Goal: Navigation & Orientation: Find specific page/section

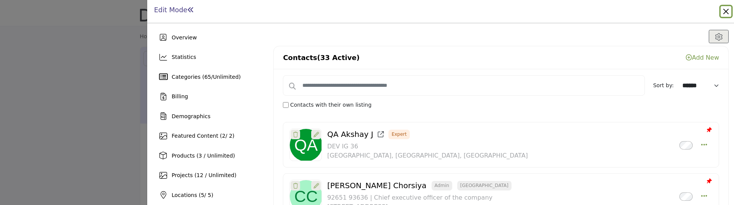
click at [726, 13] on button "Close" at bounding box center [726, 11] width 11 height 11
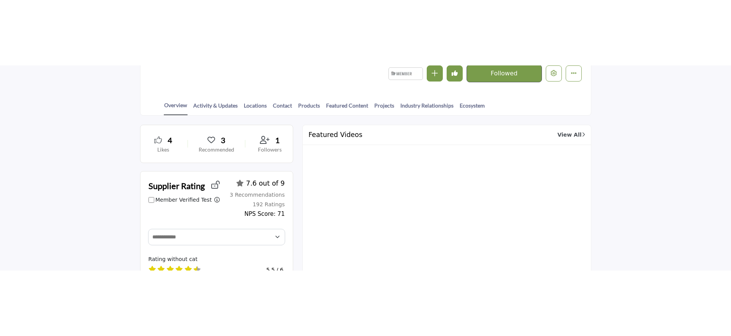
scroll to position [172, 0]
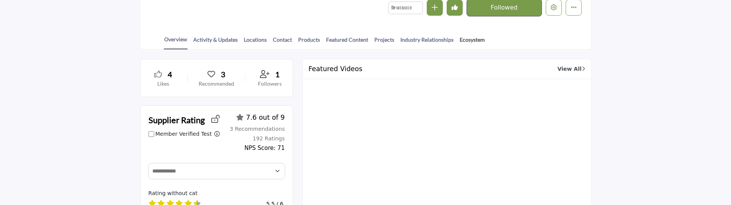
click at [463, 40] on link "Ecosystem" at bounding box center [472, 42] width 26 height 13
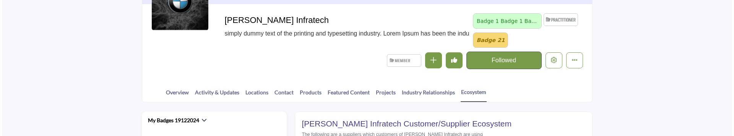
scroll to position [115, 0]
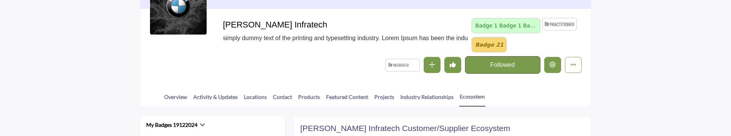
click at [554, 67] on icon "Edit company" at bounding box center [552, 65] width 6 height 6
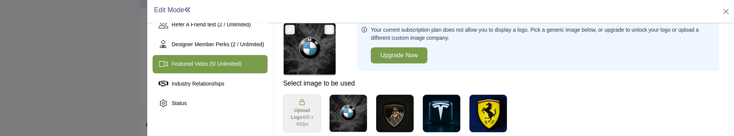
scroll to position [172, 0]
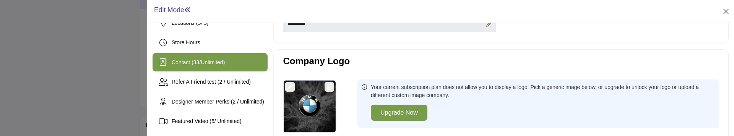
click at [211, 57] on div "Contact ( 33 / Unlimited )" at bounding box center [210, 62] width 115 height 18
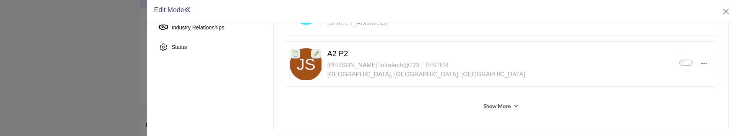
scroll to position [289, 0]
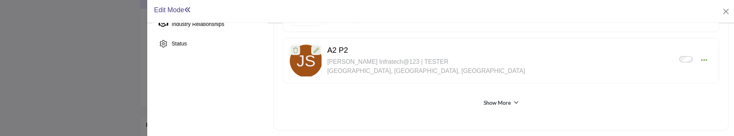
click at [490, 100] on link "Show More" at bounding box center [497, 103] width 27 height 8
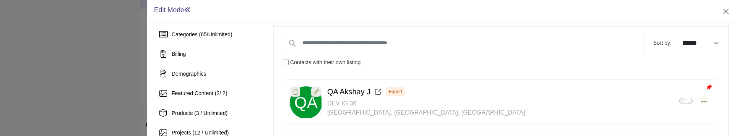
scroll to position [57, 0]
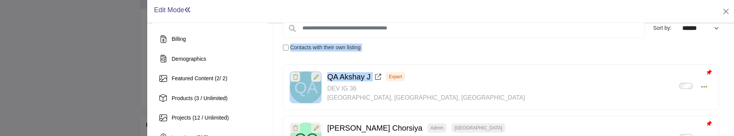
drag, startPoint x: 380, startPoint y: 52, endPoint x: 289, endPoint y: 47, distance: 91.6
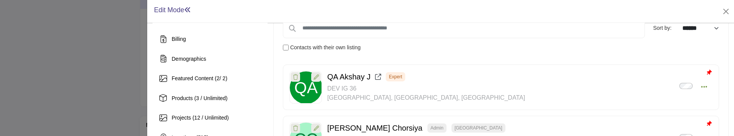
drag, startPoint x: 380, startPoint y: 49, endPoint x: 291, endPoint y: 48, distance: 88.8
click at [291, 48] on div "Contacts with their own listing" at bounding box center [501, 48] width 445 height 8
copy label "ontacts with their own listing"
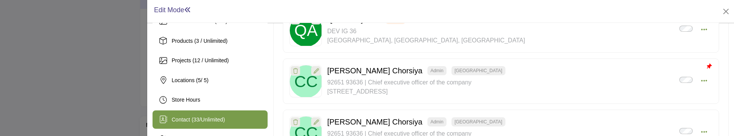
scroll to position [0, 0]
